Goal: Transaction & Acquisition: Book appointment/travel/reservation

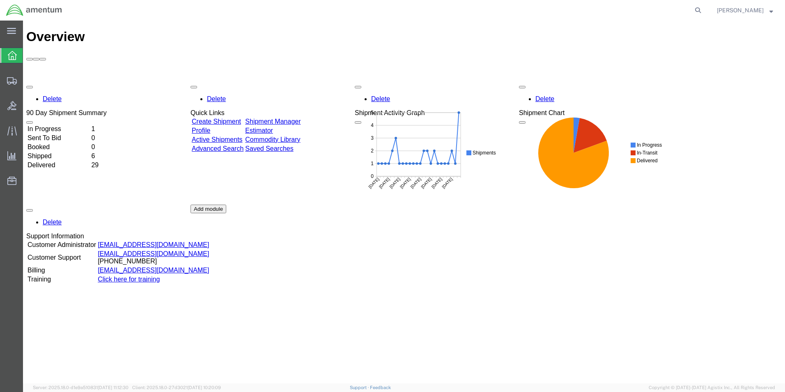
click at [301, 118] on link "Shipment Manager" at bounding box center [272, 121] width 55 height 7
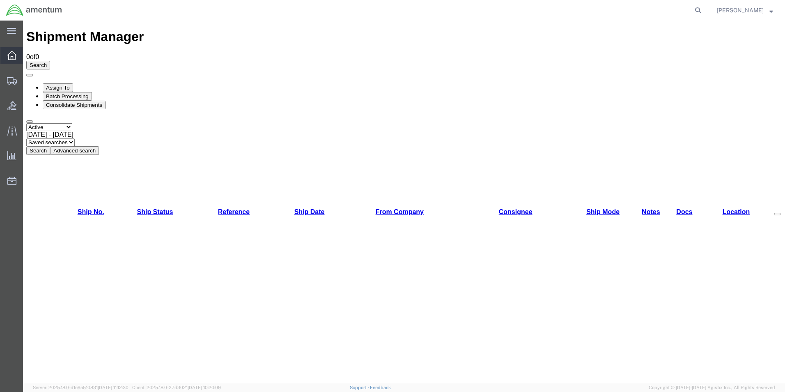
click at [7, 58] on div at bounding box center [11, 55] width 23 height 16
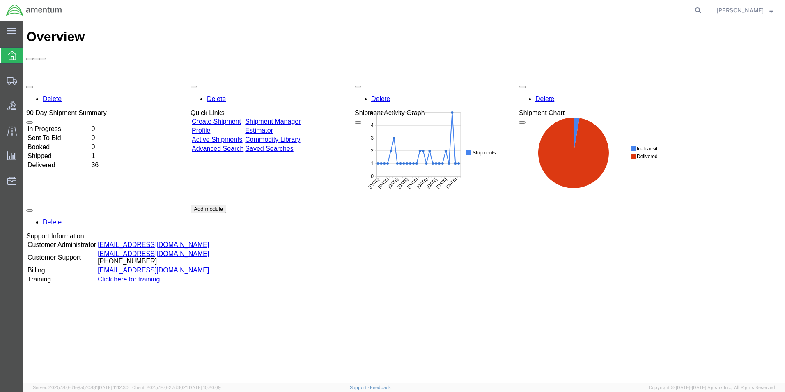
click at [298, 118] on link "Shipment Manager" at bounding box center [272, 121] width 55 height 7
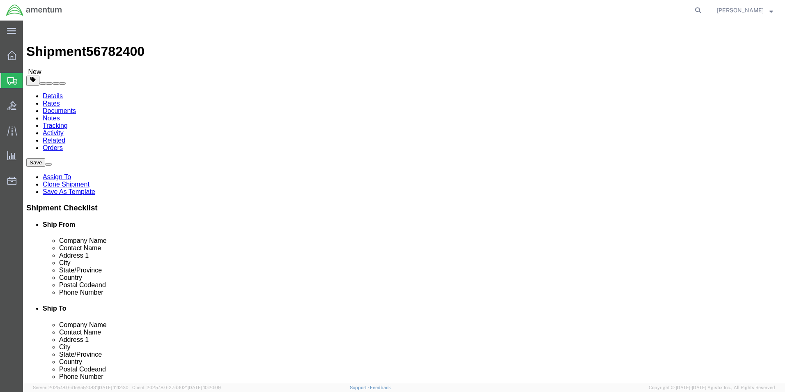
select select "42703"
select select "42668"
click button "Rate Shipment"
